Goal: Task Accomplishment & Management: Manage account settings

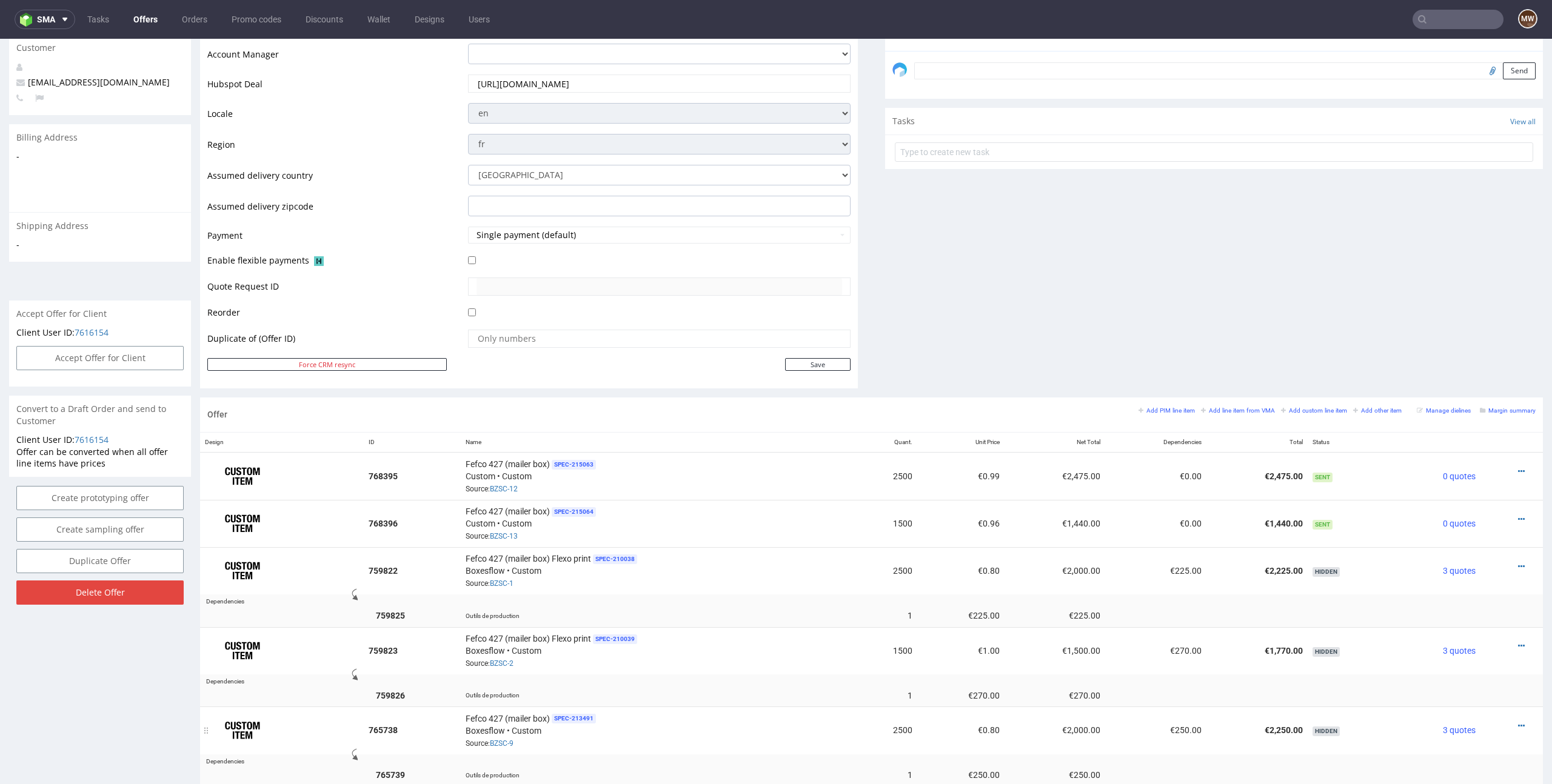
scroll to position [373, 0]
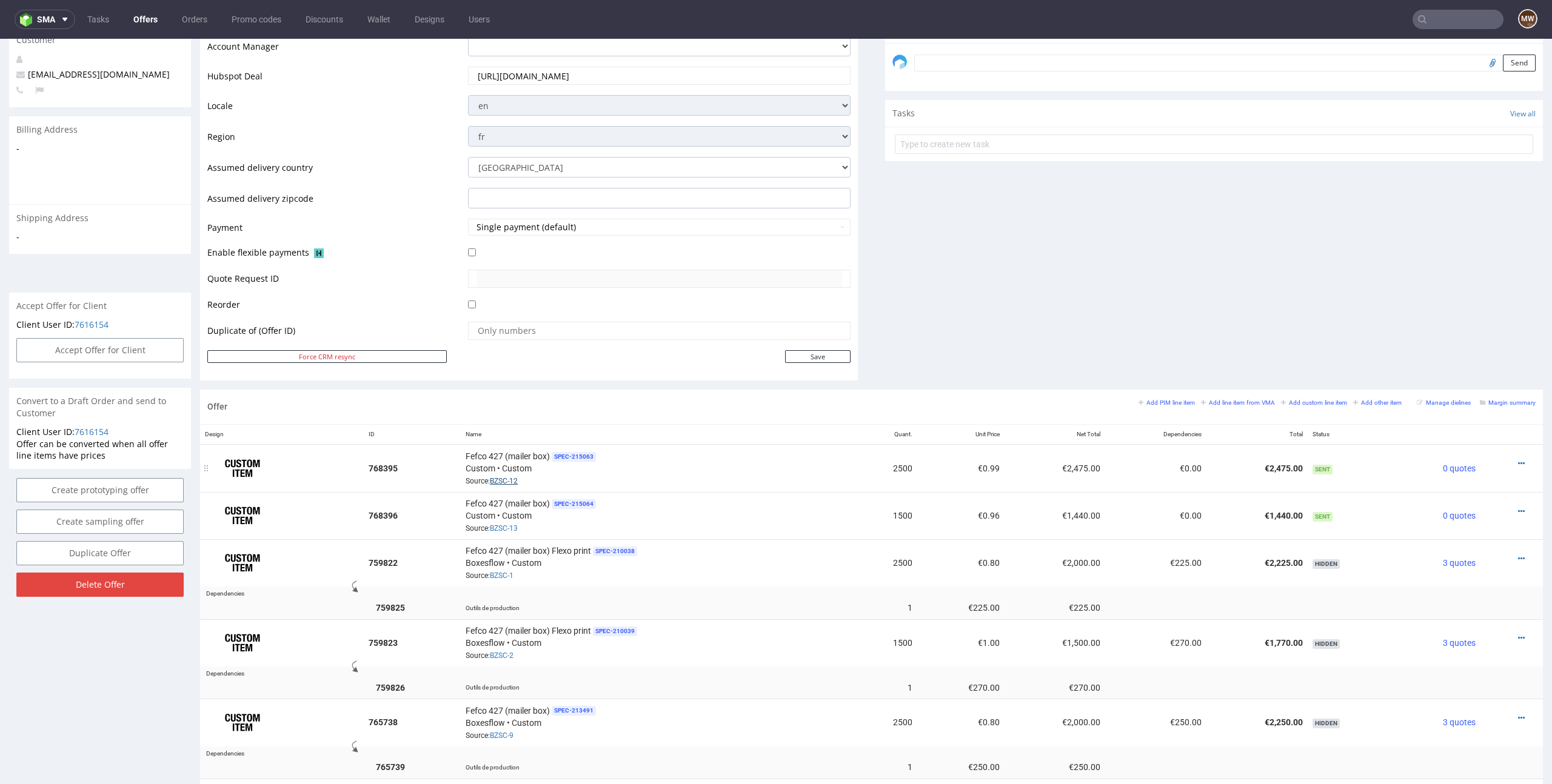
click at [508, 479] on link "BZSC-12" at bounding box center [503, 481] width 28 height 9
click at [504, 526] on link "BZSC-13" at bounding box center [503, 528] width 28 height 9
click at [568, 453] on span "SPEC- 215063" at bounding box center [574, 457] width 45 height 9
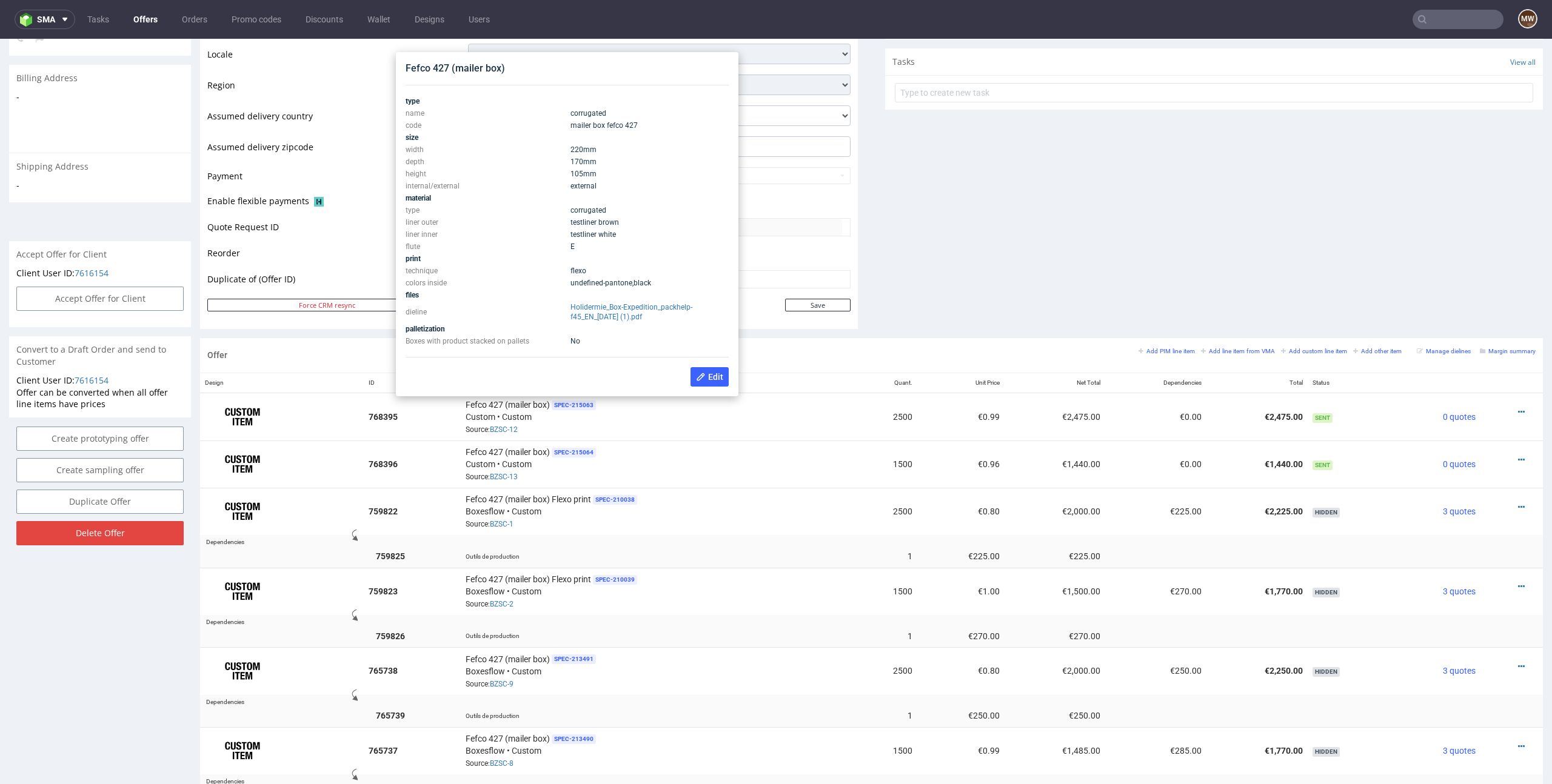
scroll to position [426, 0]
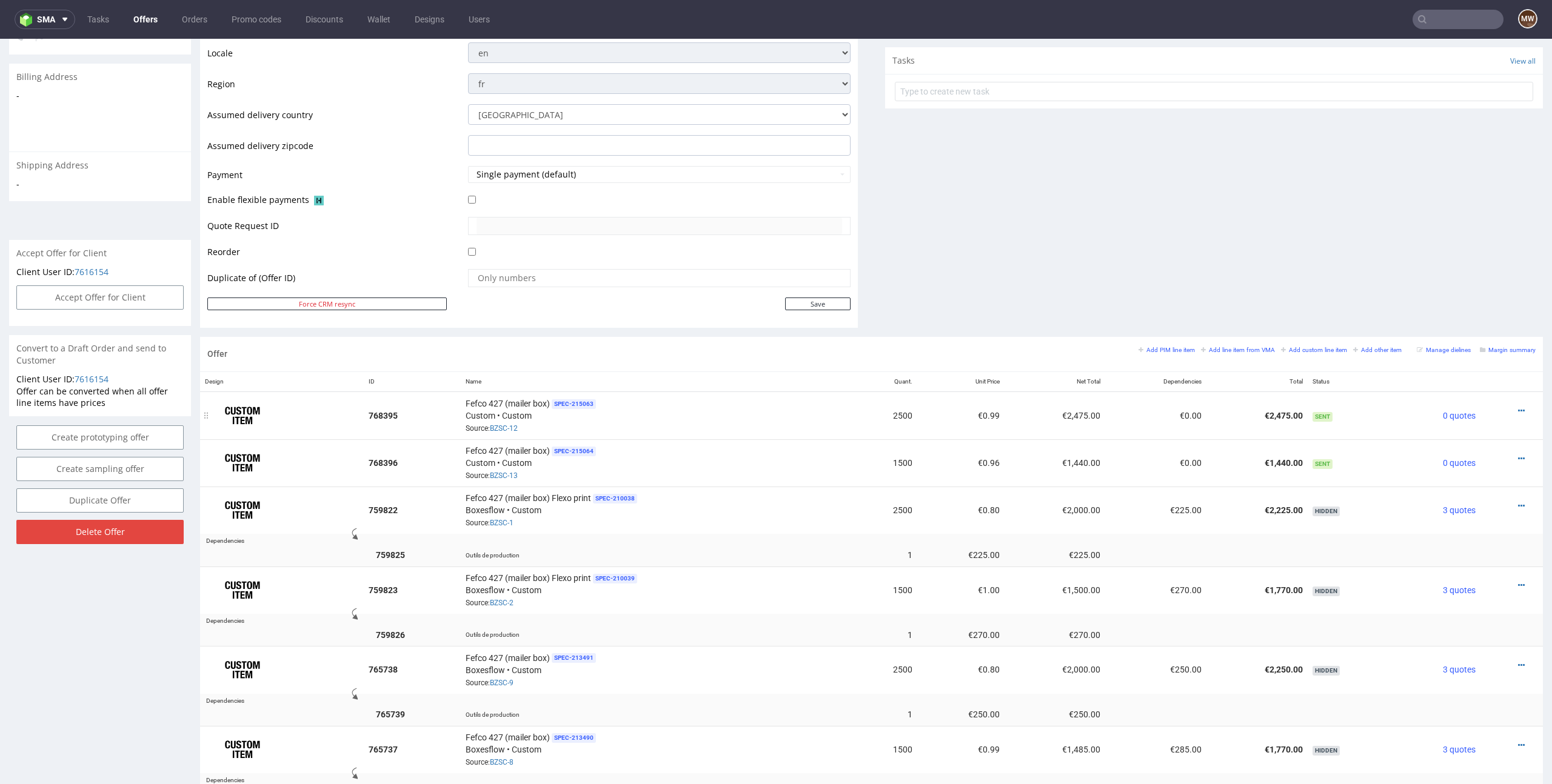
click at [244, 417] on img at bounding box center [242, 416] width 61 height 30
click at [1518, 410] on icon at bounding box center [1521, 410] width 7 height 9
click at [1448, 231] on span "Edit item specification" at bounding box center [1466, 234] width 98 height 12
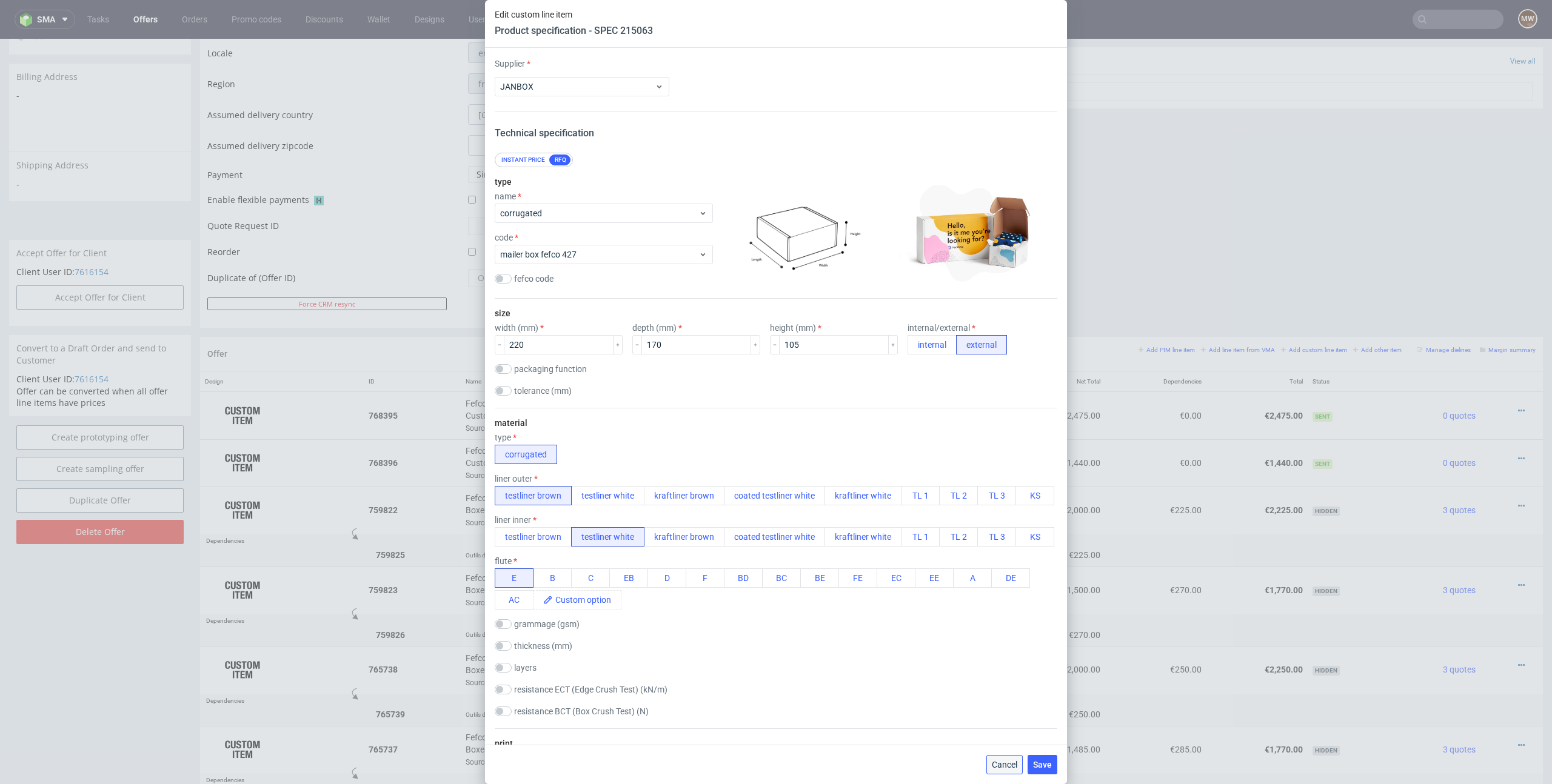
click at [998, 764] on span "Cancel" at bounding box center [1005, 764] width 26 height 9
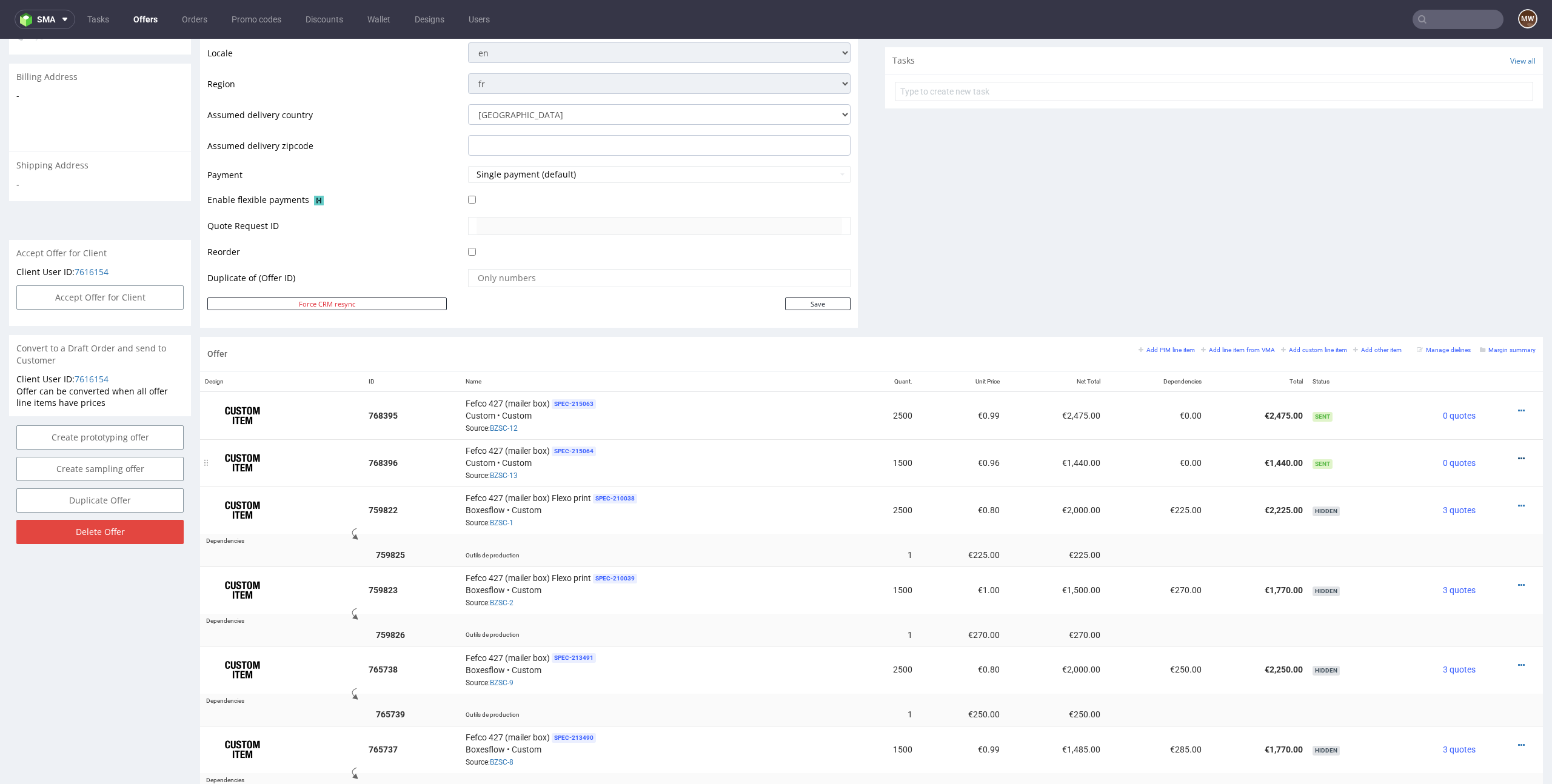
click at [1518, 458] on icon at bounding box center [1521, 458] width 7 height 9
click at [1090, 238] on div "Comments User (0) Automatic (0) Attachments (0) All (0) View all (0) Send Tasks…" at bounding box center [1214, 34] width 658 height 604
click at [578, 378] on th "Name" at bounding box center [658, 382] width 395 height 20
